Goal: Task Accomplishment & Management: Complete application form

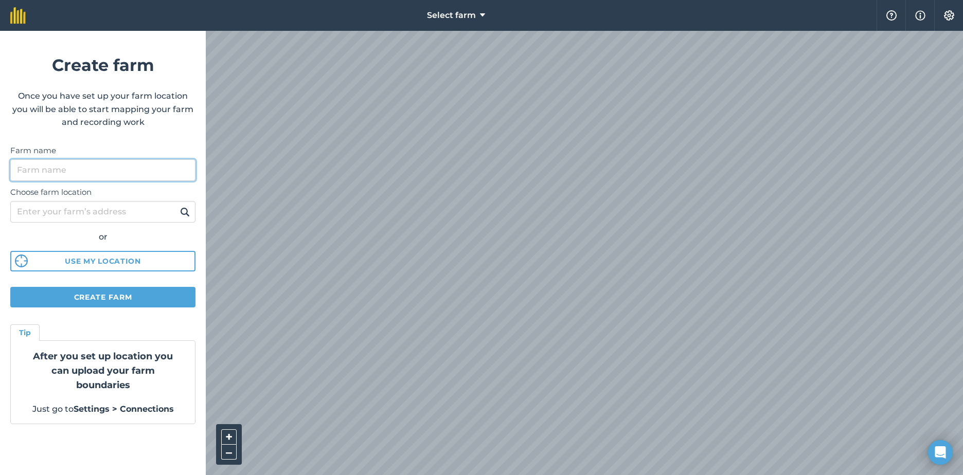
click at [82, 173] on input "Farm name" at bounding box center [102, 170] width 185 height 22
click at [137, 218] on input "Choose farm location" at bounding box center [102, 212] width 185 height 22
click at [67, 173] on input "Test" at bounding box center [102, 170] width 185 height 22
type input "T"
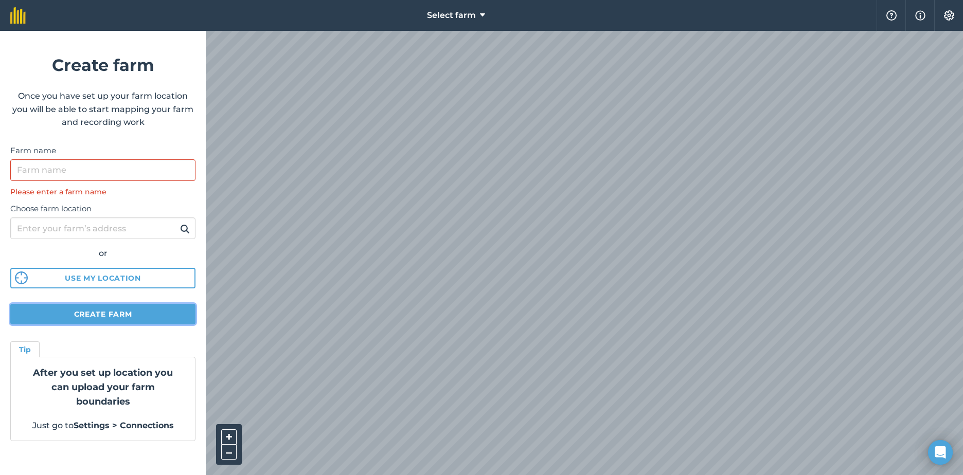
click at [114, 313] on button "Create farm" at bounding box center [102, 314] width 185 height 21
click at [107, 314] on button "Create farm" at bounding box center [102, 314] width 185 height 21
click at [129, 182] on div "Farm name Please enter a farm name" at bounding box center [102, 170] width 185 height 53
click at [133, 175] on input "Farm name" at bounding box center [102, 170] width 185 height 22
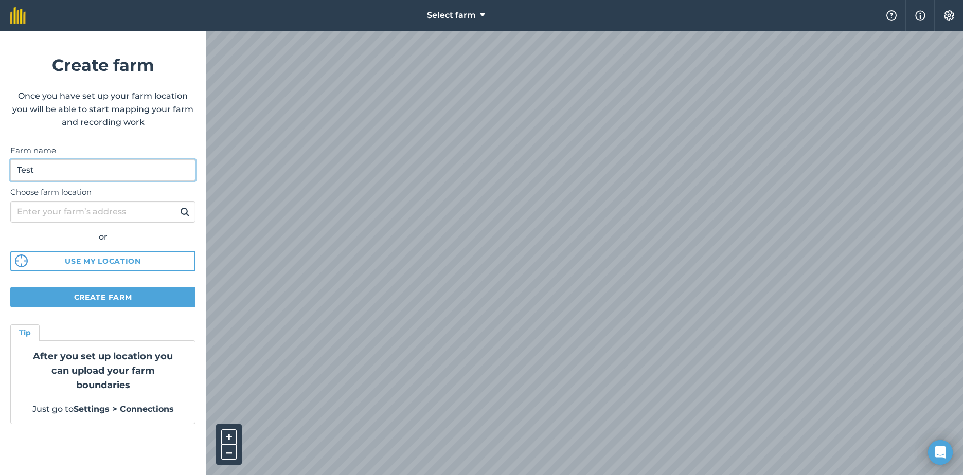
type input "Test"
click at [120, 295] on button "Create farm" at bounding box center [102, 297] width 185 height 21
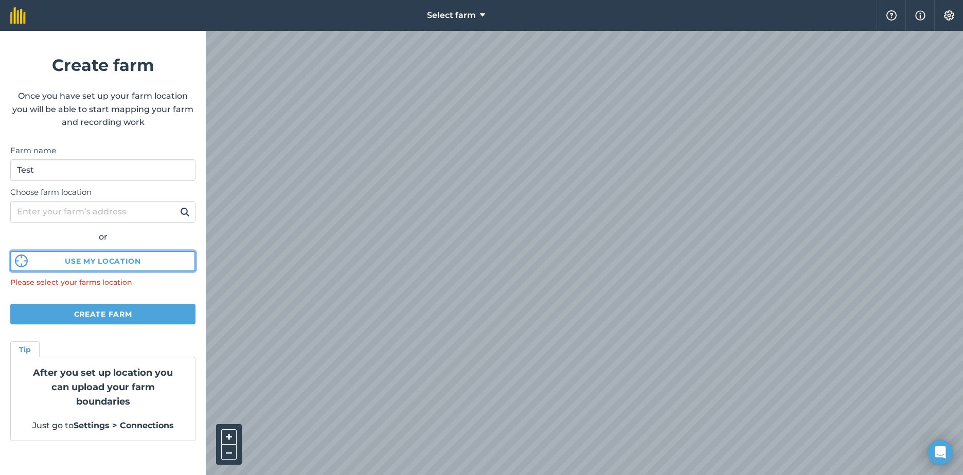
click at [108, 264] on button "Use my location" at bounding box center [102, 261] width 185 height 21
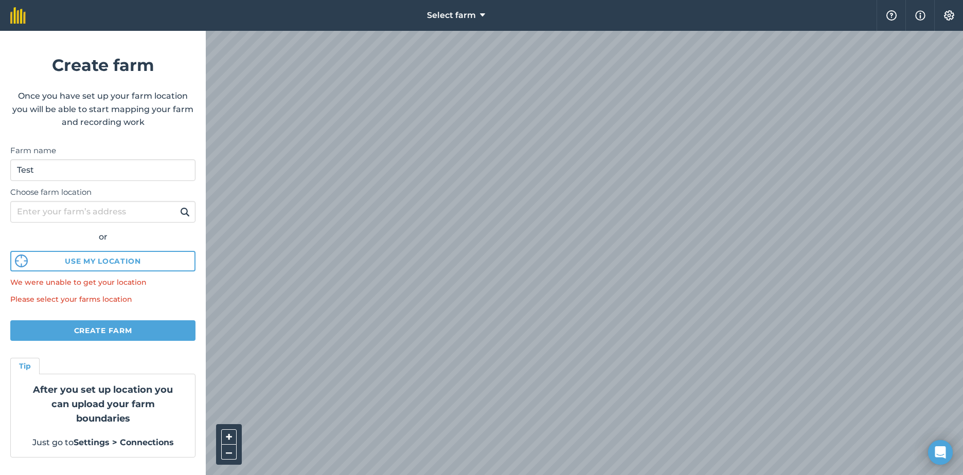
click at [357, 475] on html "Select farm Help Info Settings Create farm Once you have set up your farm locat…" at bounding box center [481, 237] width 963 height 475
click at [58, 218] on input "Choose farm location" at bounding box center [102, 212] width 185 height 22
type input "BA16 9RX"
click at [116, 333] on button "Create farm" at bounding box center [102, 330] width 185 height 21
click at [87, 207] on input "BA16 9RX" at bounding box center [102, 212] width 185 height 22
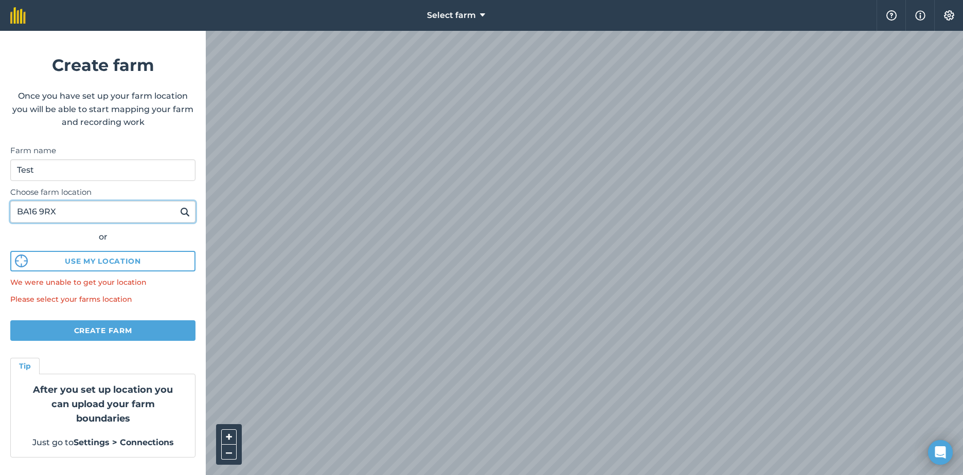
click at [177, 205] on button at bounding box center [185, 211] width 16 height 13
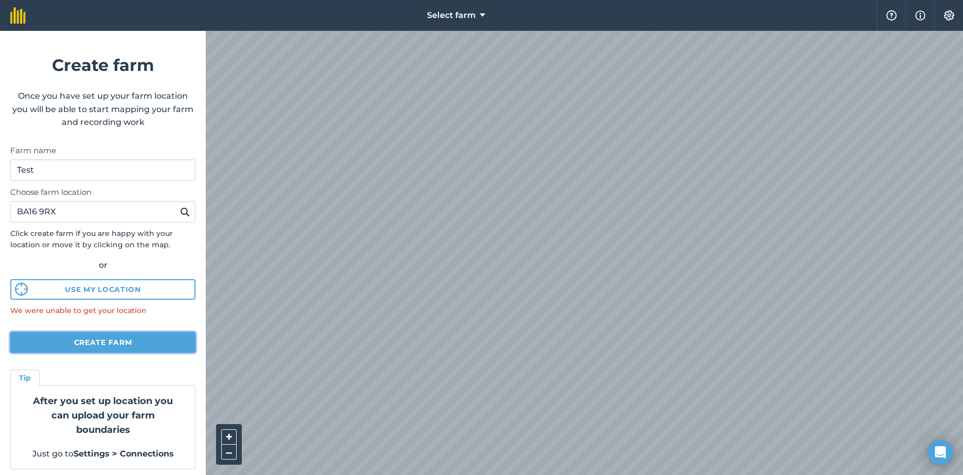
click at [126, 346] on button "Create farm" at bounding box center [102, 342] width 185 height 21
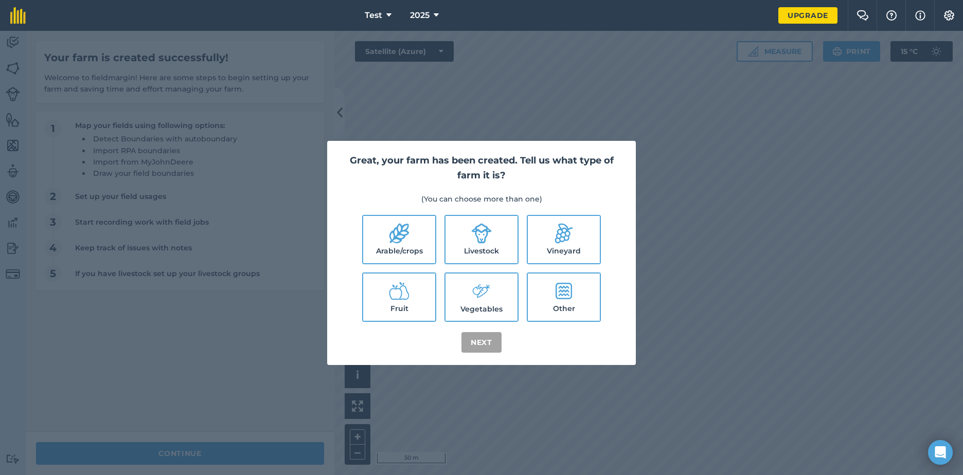
click at [569, 296] on icon at bounding box center [563, 291] width 16 height 16
checkbox input "true"
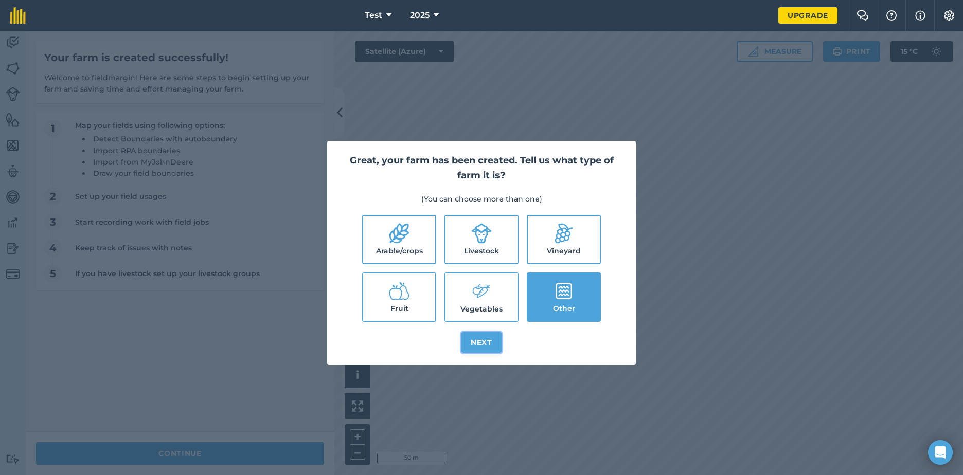
click at [487, 345] on button "Next" at bounding box center [481, 342] width 40 height 21
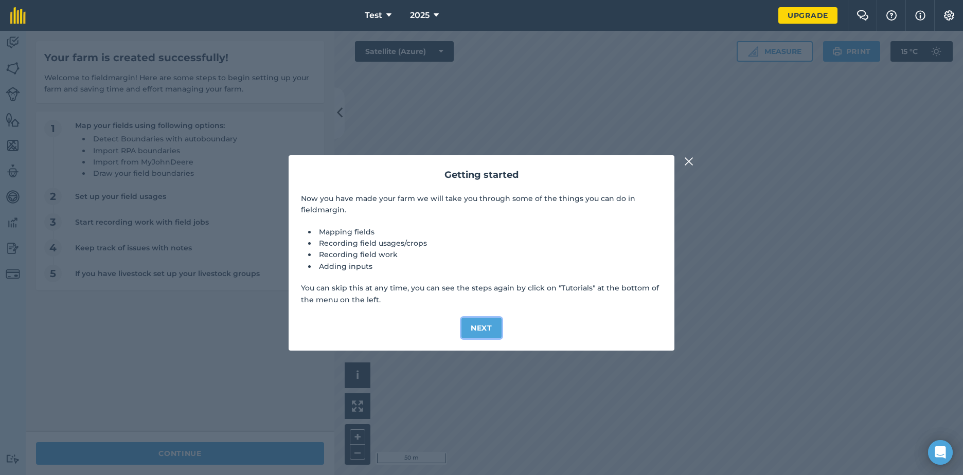
click at [484, 331] on button "Next" at bounding box center [481, 328] width 40 height 21
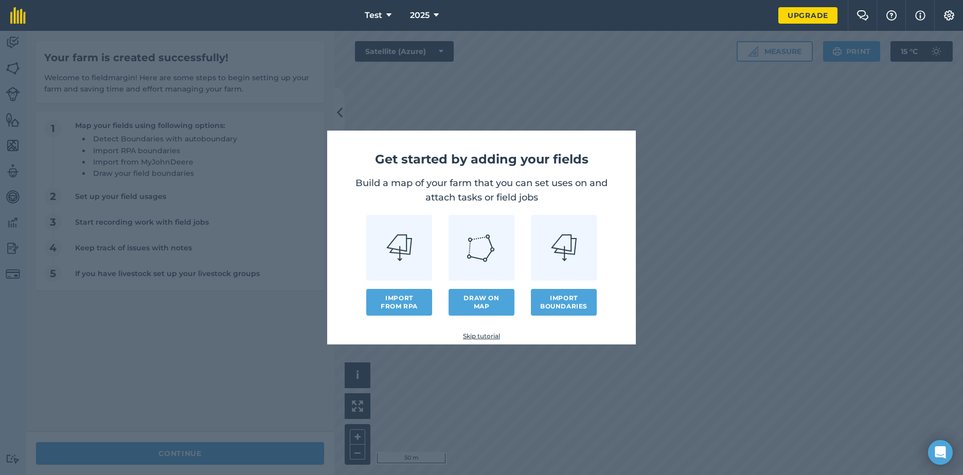
click at [558, 249] on img at bounding box center [563, 247] width 25 height 27
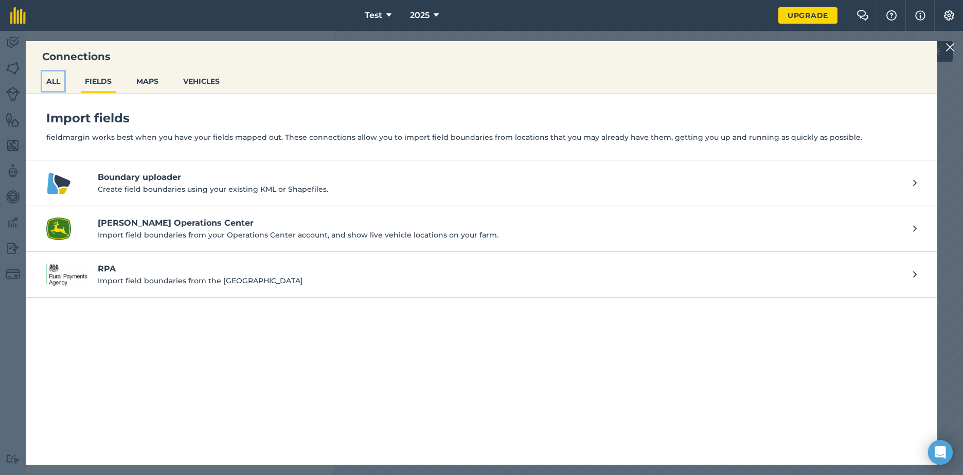
click at [53, 86] on button "ALL" at bounding box center [53, 81] width 22 height 20
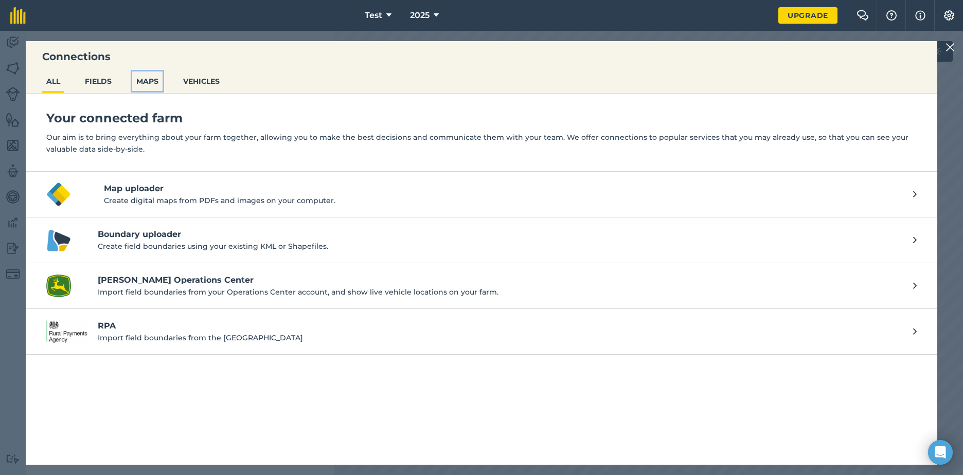
click at [147, 77] on button "MAPS" at bounding box center [147, 81] width 30 height 20
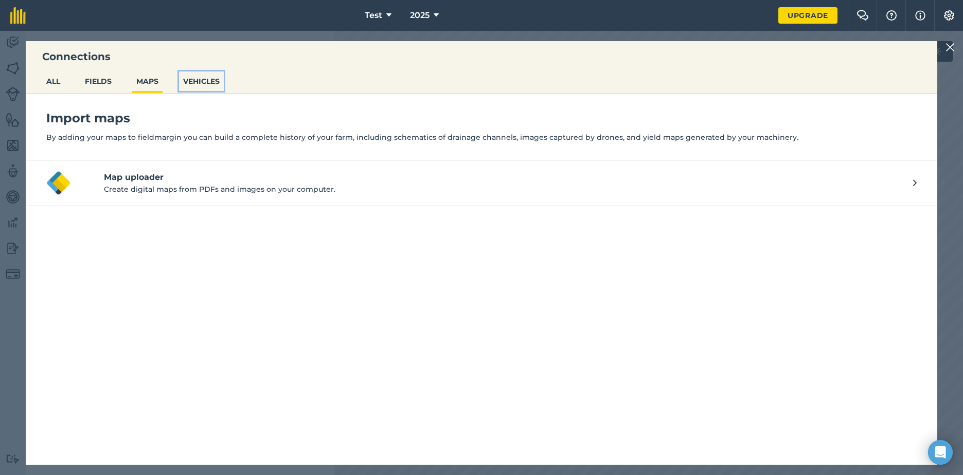
click at [193, 84] on button "VEHICLES" at bounding box center [201, 81] width 45 height 20
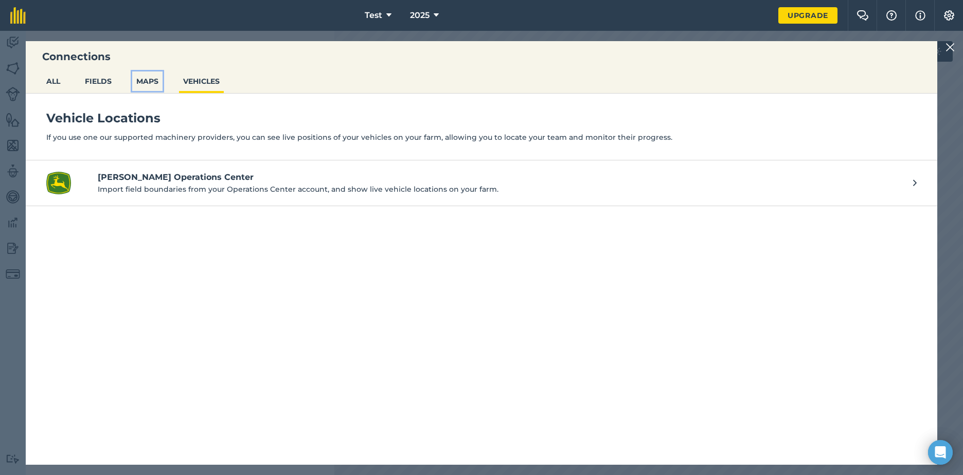
click at [135, 82] on button "MAPS" at bounding box center [147, 81] width 30 height 20
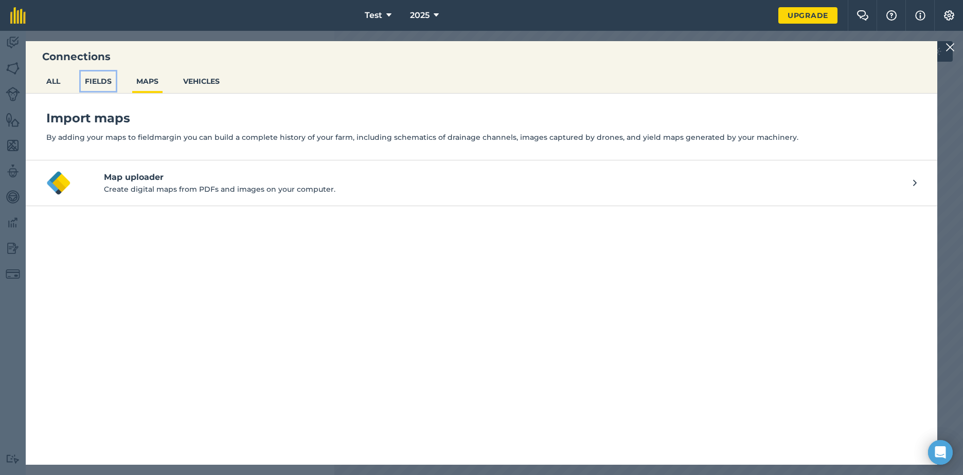
click at [91, 82] on button "FIELDS" at bounding box center [98, 81] width 35 height 20
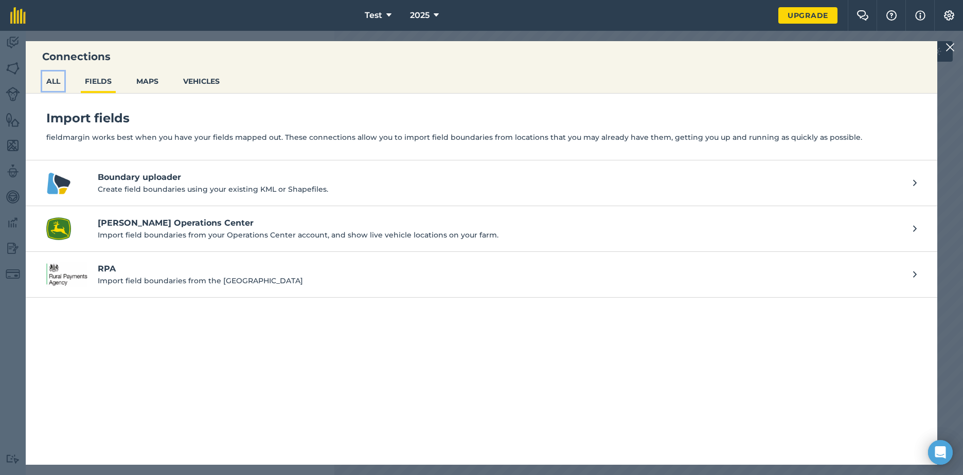
click at [55, 79] on button "ALL" at bounding box center [53, 81] width 22 height 20
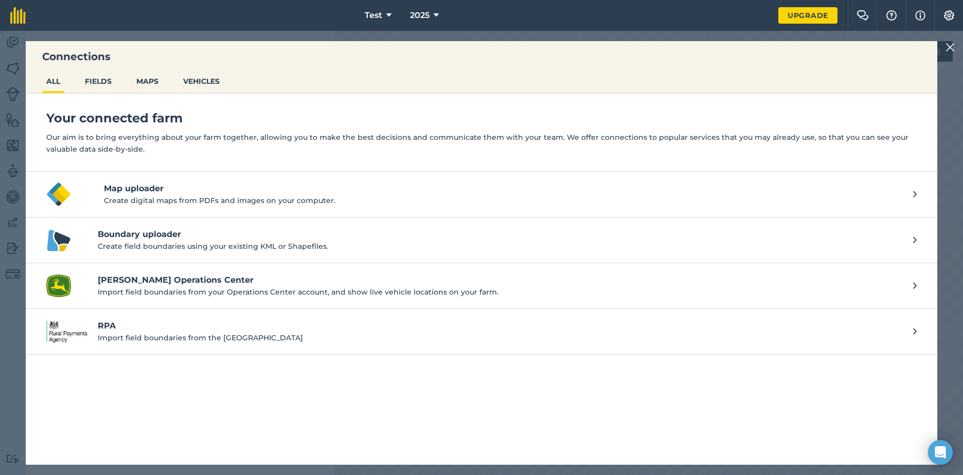
click at [953, 50] on img at bounding box center [949, 47] width 9 height 12
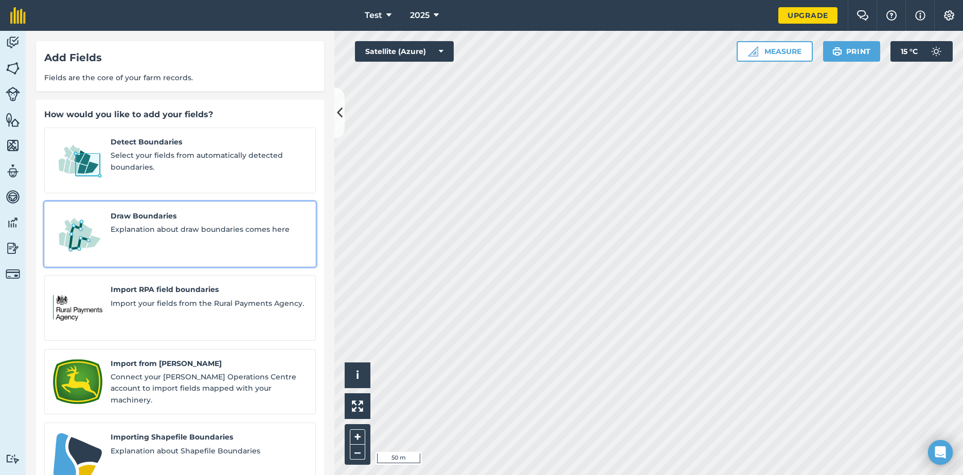
click at [172, 224] on span "Explanation about draw boundaries comes here" at bounding box center [209, 229] width 196 height 11
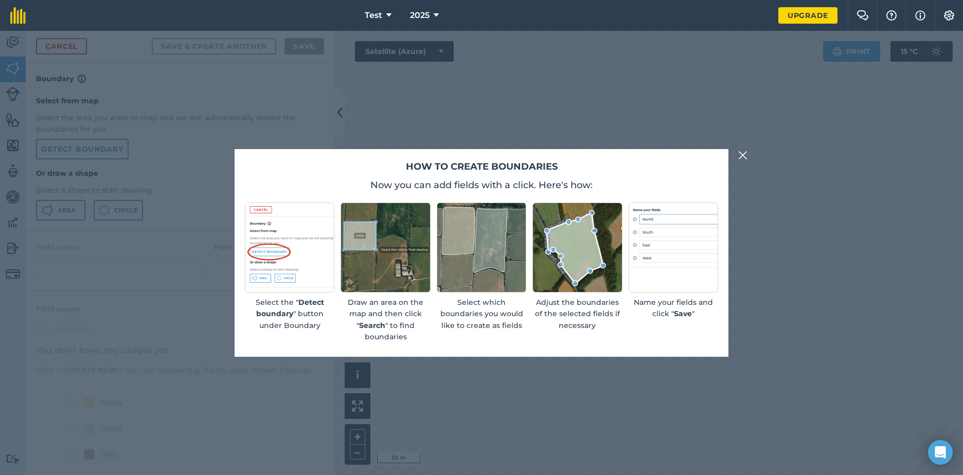
click at [748, 154] on button at bounding box center [742, 155] width 12 height 12
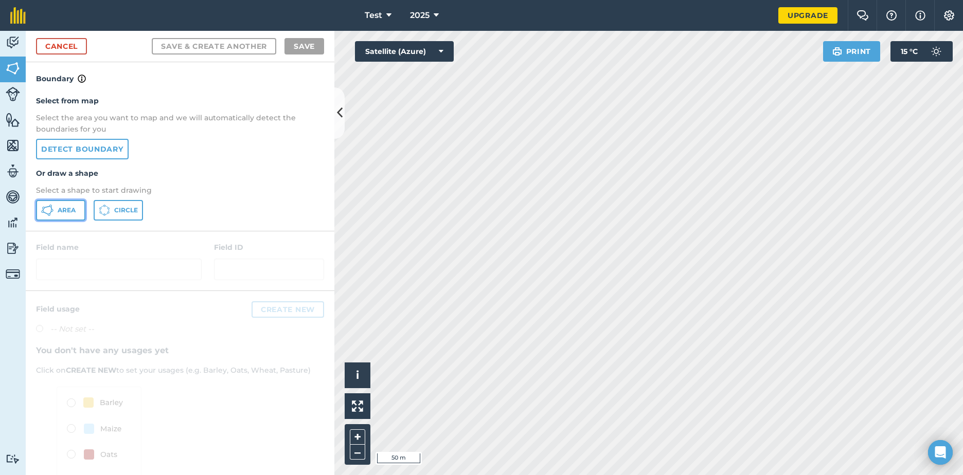
click at [71, 210] on span "Area" at bounding box center [67, 210] width 18 height 8
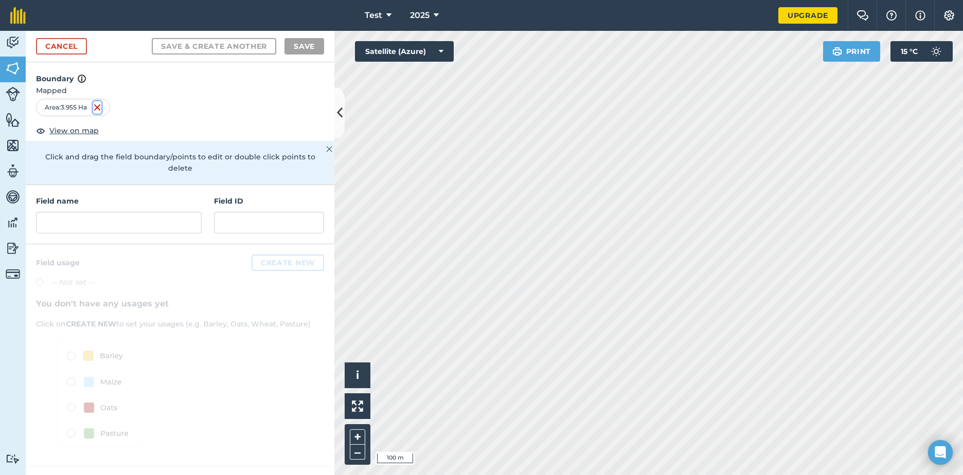
click at [98, 108] on img at bounding box center [97, 107] width 8 height 12
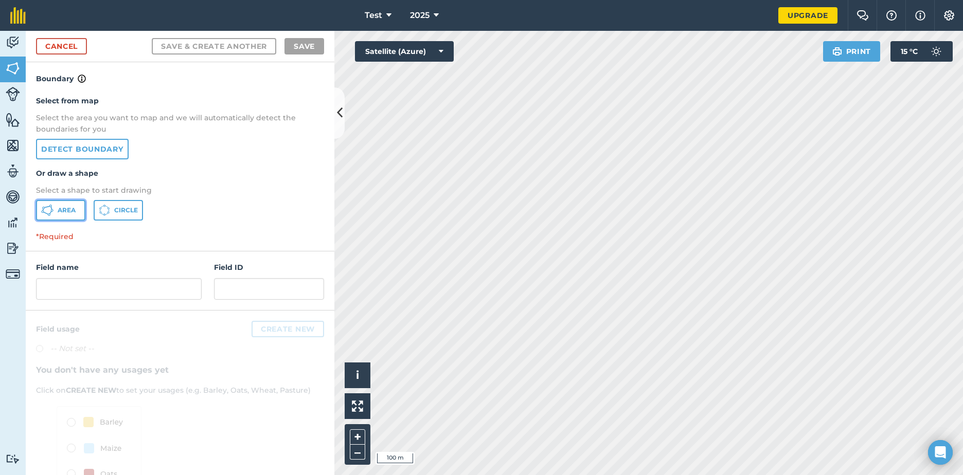
click at [76, 212] on button "Area" at bounding box center [60, 210] width 49 height 21
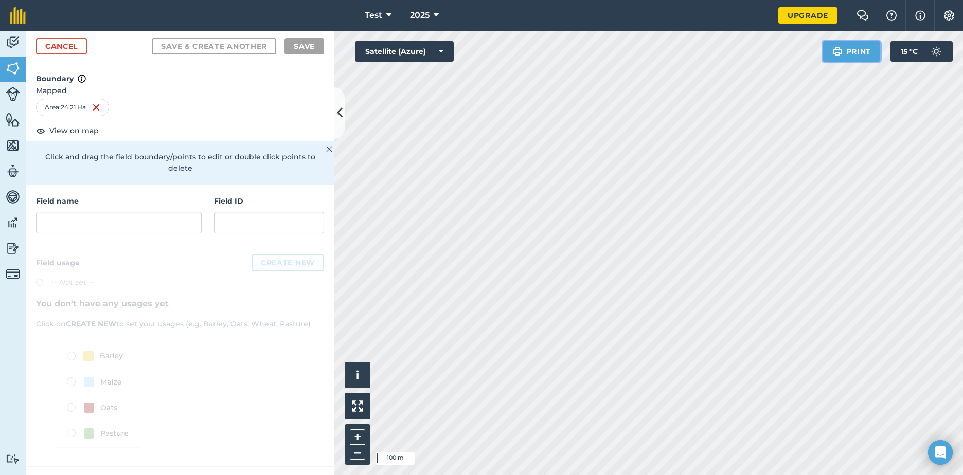
click at [859, 50] on button "Print" at bounding box center [852, 51] width 58 height 21
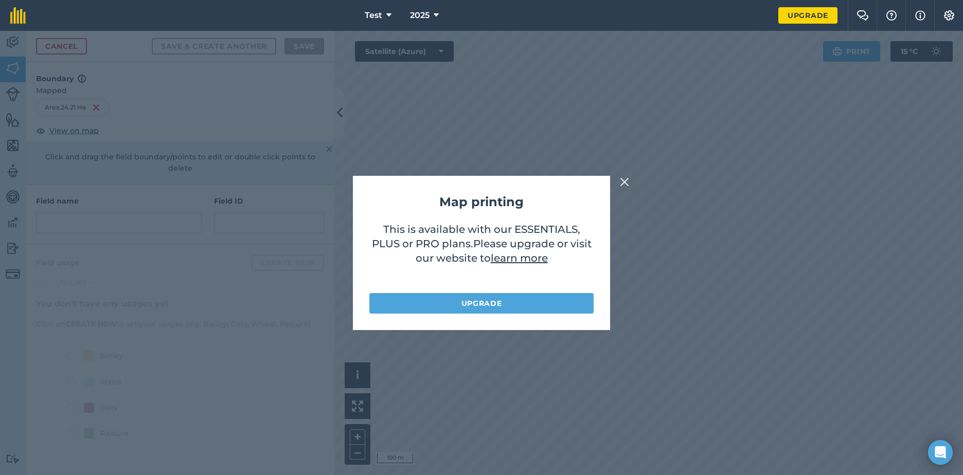
click at [625, 182] on img at bounding box center [624, 182] width 9 height 12
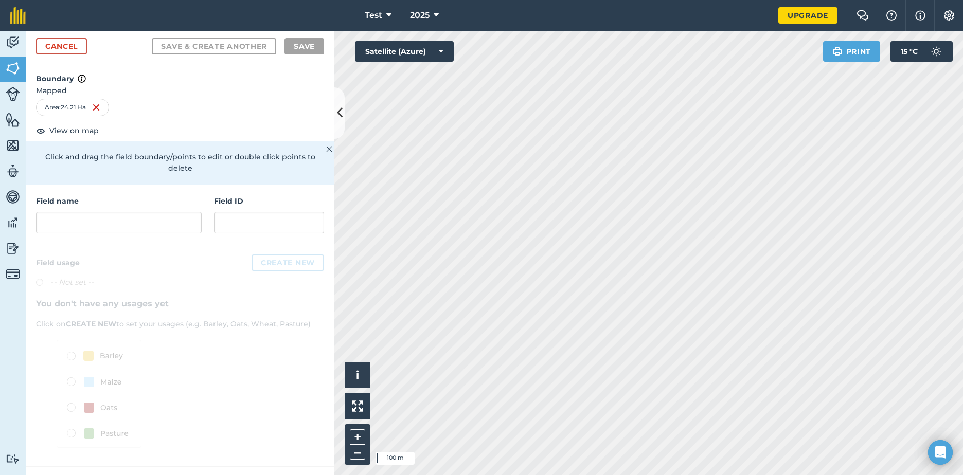
click at [257, 75] on h4 "Boundary" at bounding box center [180, 73] width 309 height 23
click at [88, 212] on input "text" at bounding box center [119, 223] width 166 height 22
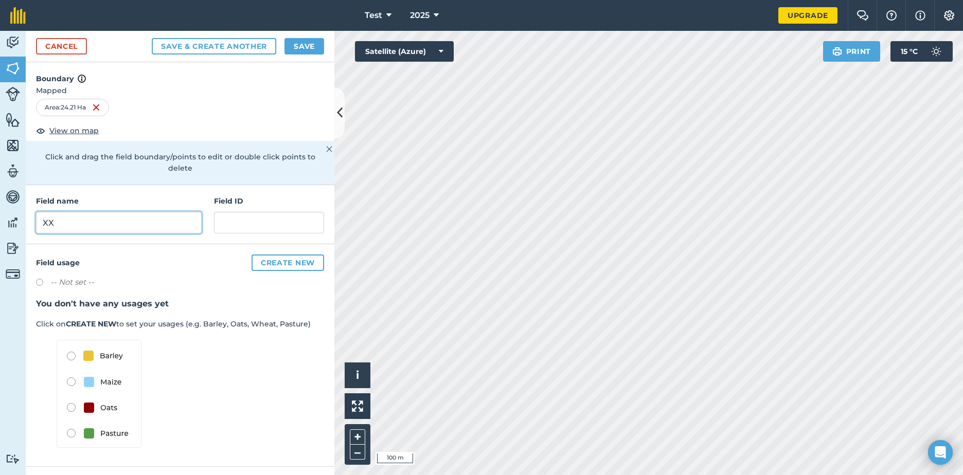
type input "XX"
click at [284, 212] on input "text" at bounding box center [269, 223] width 110 height 22
type input "XXX"
click at [253, 297] on h3 "You don't have any usages yet" at bounding box center [180, 303] width 288 height 13
click at [310, 48] on button "Save" at bounding box center [304, 46] width 40 height 16
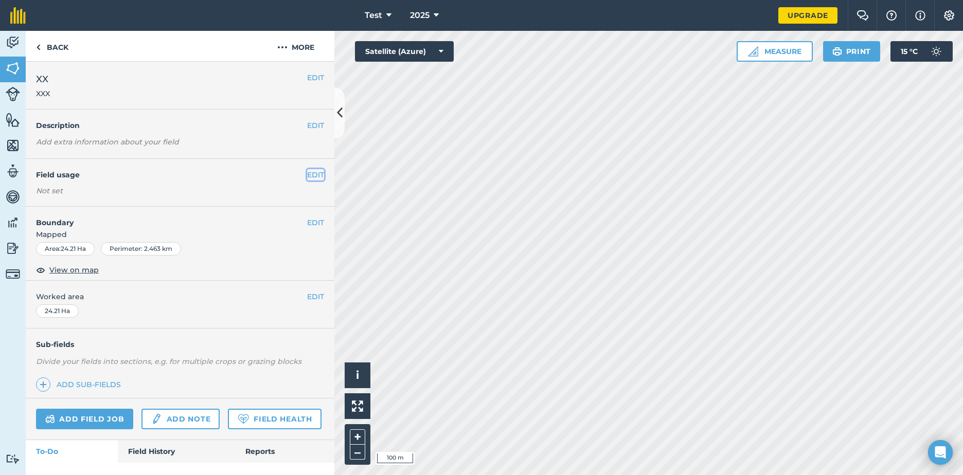
click at [312, 176] on button "EDIT" at bounding box center [315, 174] width 17 height 11
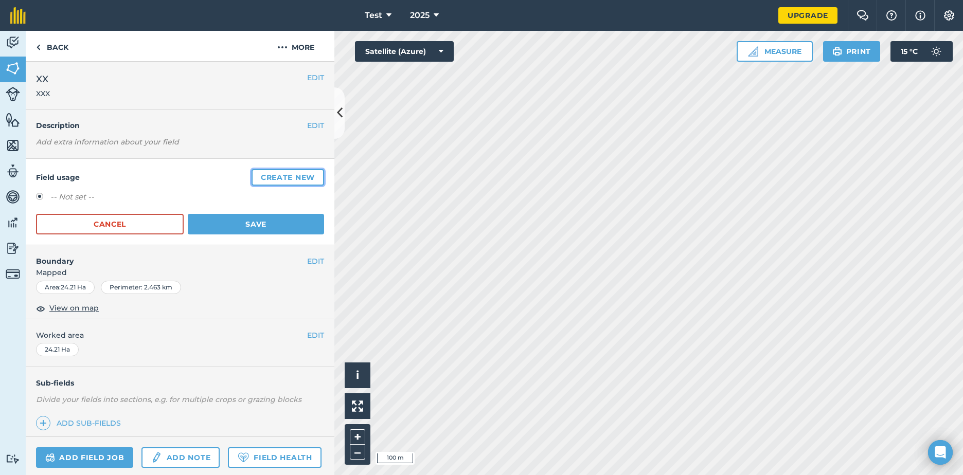
click at [287, 177] on button "Create new" at bounding box center [287, 177] width 73 height 16
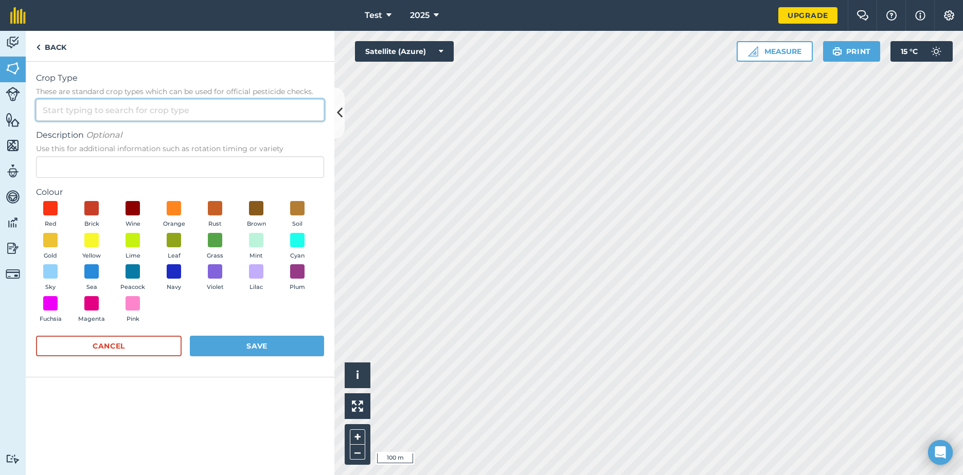
click at [93, 111] on input "Crop Type These are standard crop types which can be used for official pesticid…" at bounding box center [180, 110] width 288 height 22
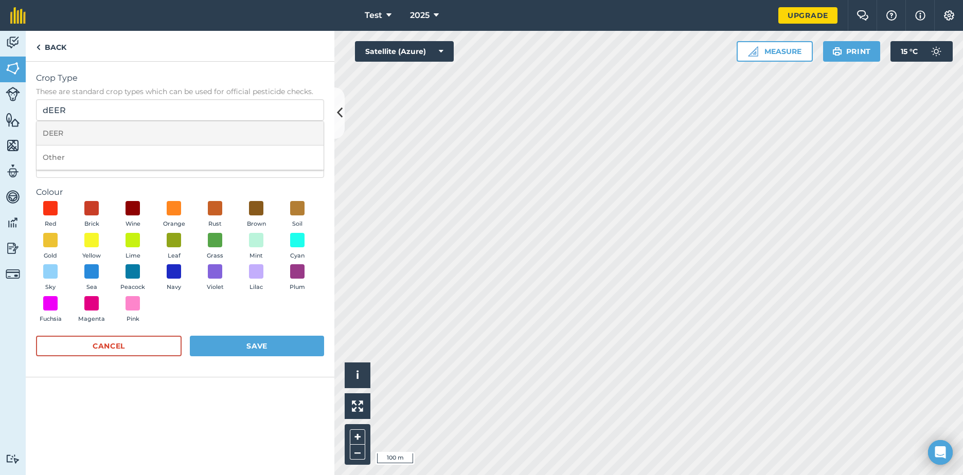
click at [87, 131] on li "DEER" at bounding box center [180, 133] width 287 height 24
type input "DEER"
click at [49, 208] on span at bounding box center [51, 209] width 16 height 16
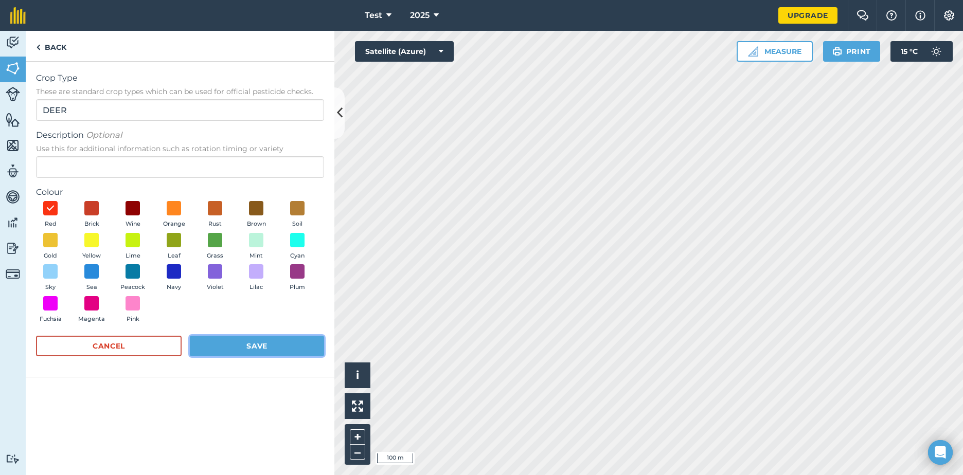
click at [243, 348] on button "Save" at bounding box center [257, 346] width 134 height 21
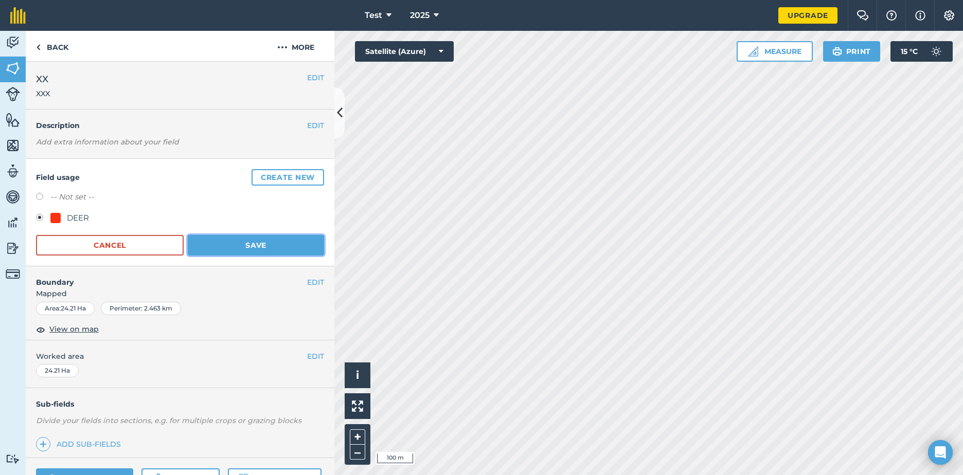
click at [248, 243] on button "Save" at bounding box center [256, 245] width 136 height 21
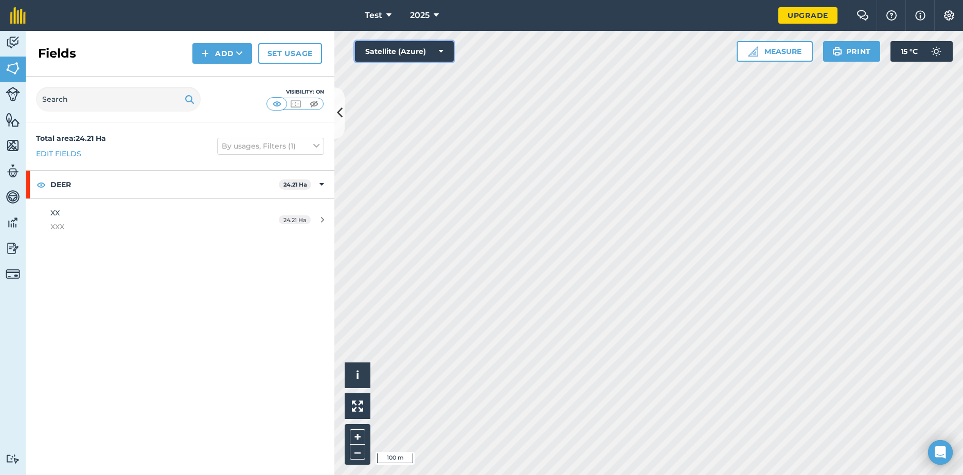
click at [443, 50] on button "Satellite (Azure)" at bounding box center [404, 51] width 99 height 21
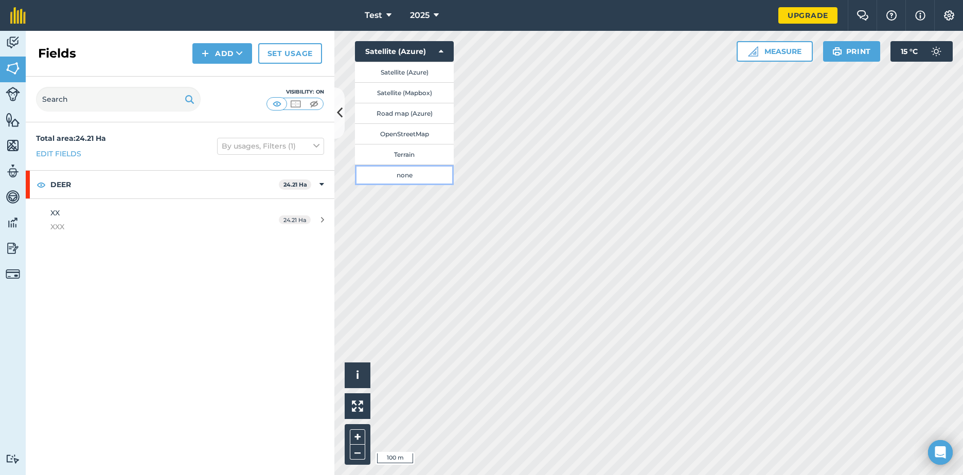
click at [421, 172] on button "none" at bounding box center [404, 175] width 99 height 21
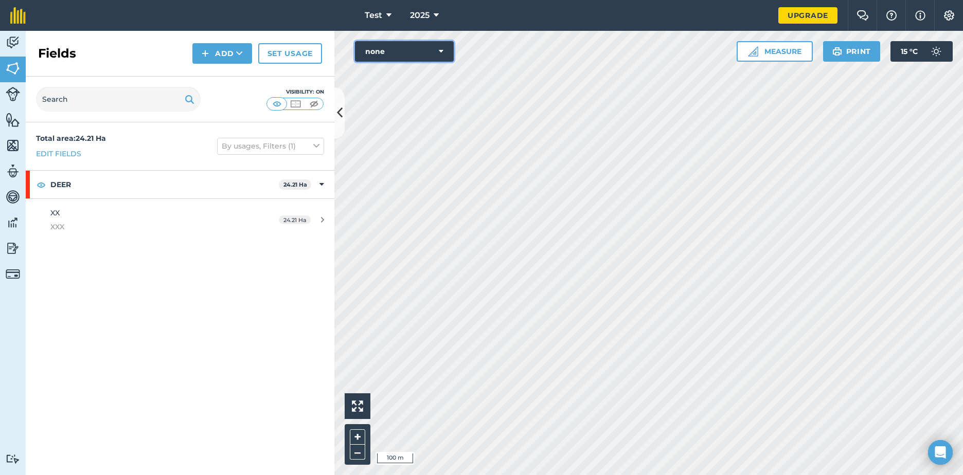
click at [442, 54] on icon at bounding box center [441, 51] width 5 height 10
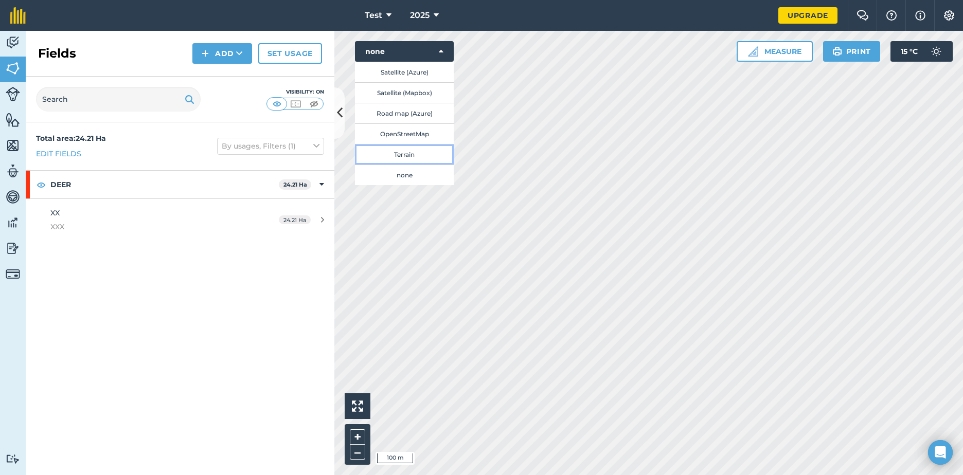
click at [418, 151] on button "Terrain" at bounding box center [404, 154] width 99 height 21
